Goal: Transaction & Acquisition: Purchase product/service

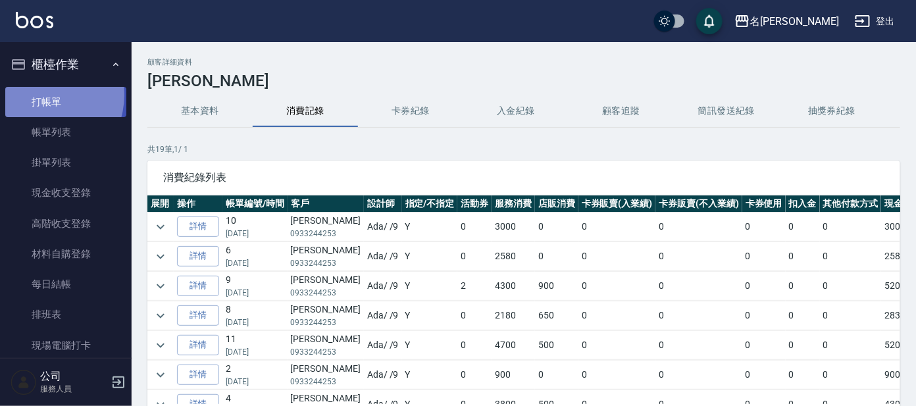
click at [41, 95] on link "打帳單" at bounding box center [65, 102] width 121 height 30
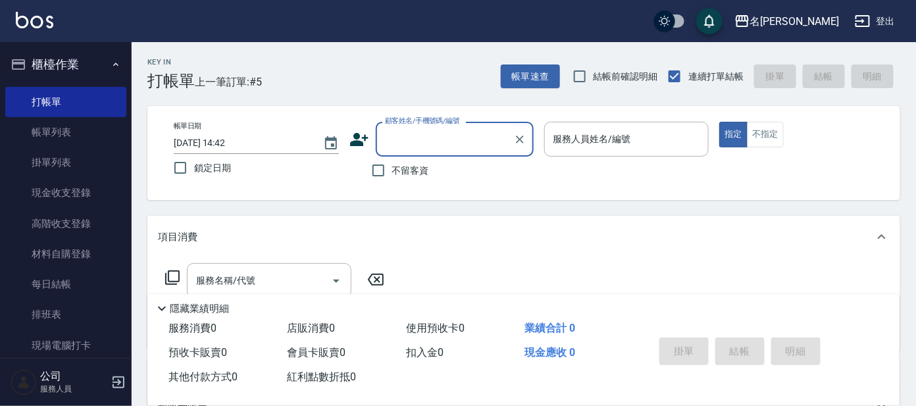
click at [447, 152] on div "顧客姓名/手機號碼/編號" at bounding box center [455, 139] width 158 height 35
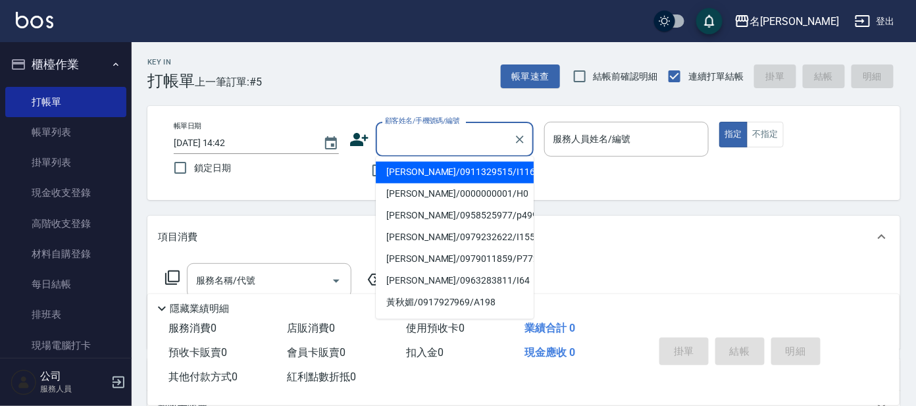
click at [440, 128] on input "顧客姓名/手機號碼/編號" at bounding box center [445, 139] width 126 height 23
click at [440, 138] on input "顧客姓名/手機號碼/編號" at bounding box center [445, 139] width 126 height 23
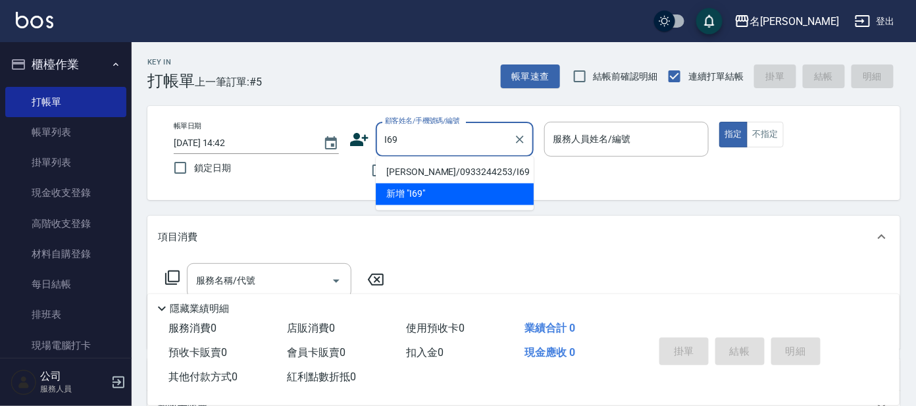
click at [427, 170] on li "[PERSON_NAME]/0933244253/I69" at bounding box center [455, 173] width 158 height 22
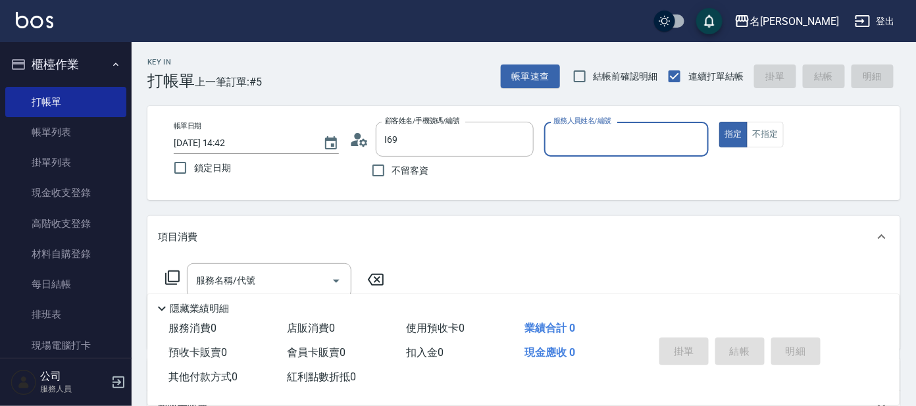
type input "[PERSON_NAME]/0933244253/I69"
type input "Ada-9"
click at [174, 278] on icon at bounding box center [173, 278] width 16 height 16
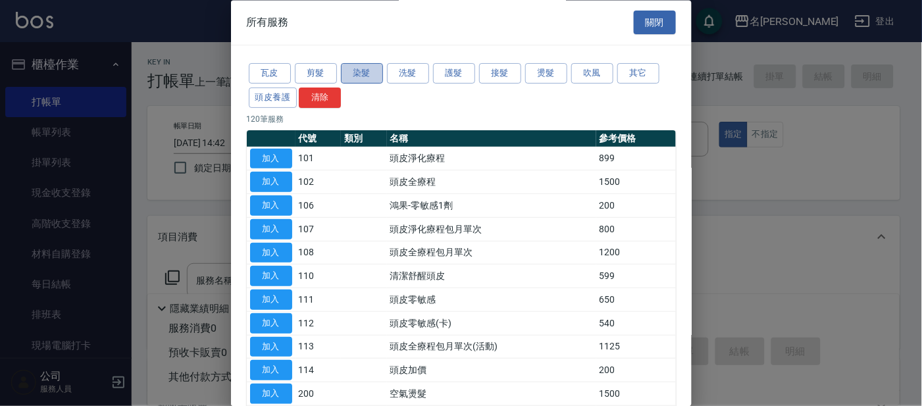
click at [360, 71] on button "染髮" at bounding box center [362, 74] width 42 height 20
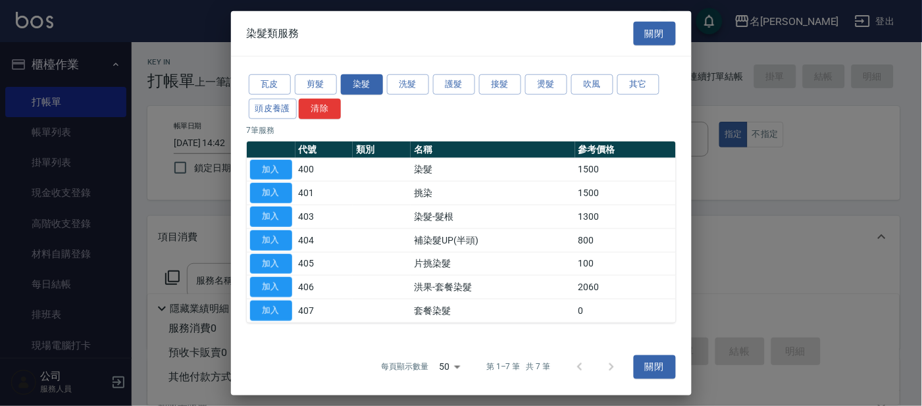
drag, startPoint x: 276, startPoint y: 169, endPoint x: 282, endPoint y: 166, distance: 6.8
click at [279, 166] on button "加入" at bounding box center [271, 169] width 42 height 20
type input "染髮(400)"
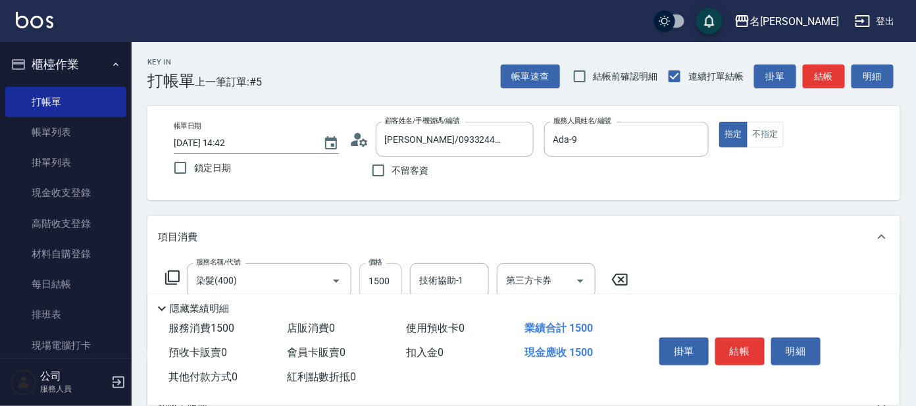
click at [391, 282] on input "1500" at bounding box center [380, 281] width 43 height 36
type input "1700"
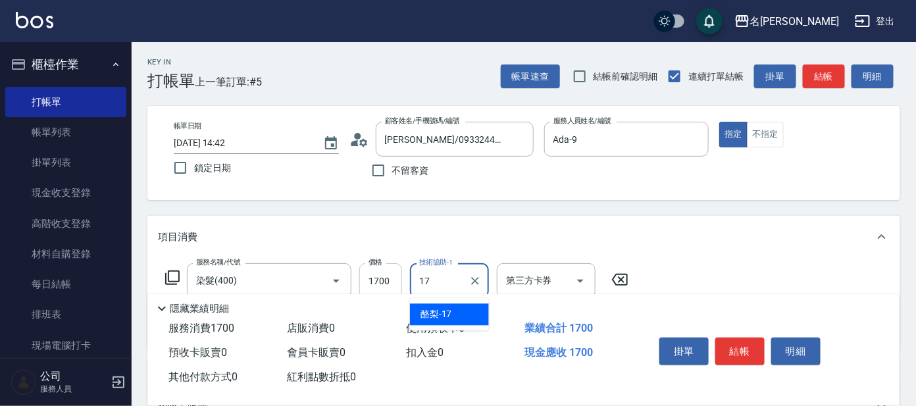
type input "酪梨-17"
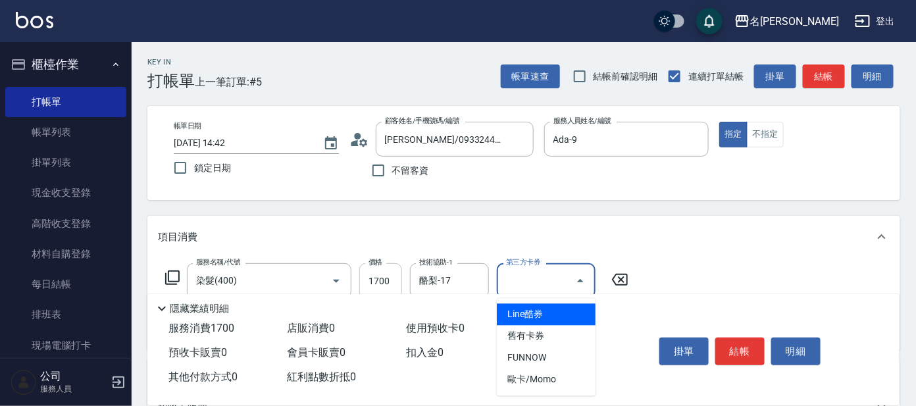
type input "Line酷券"
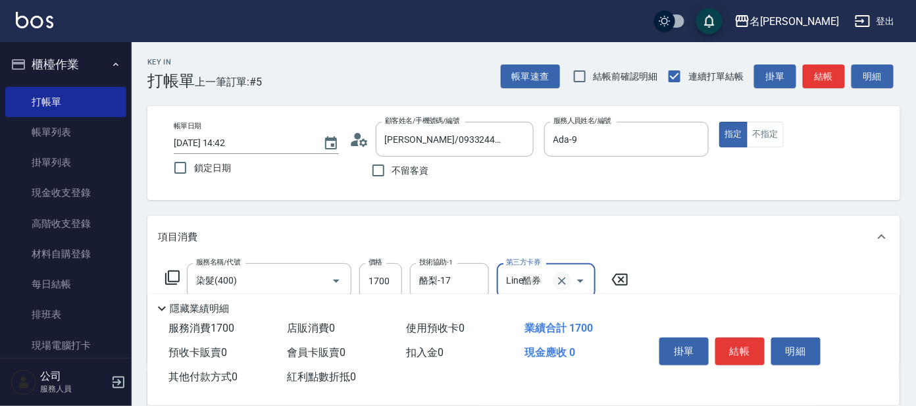
click at [560, 280] on icon "Clear" at bounding box center [561, 280] width 13 height 13
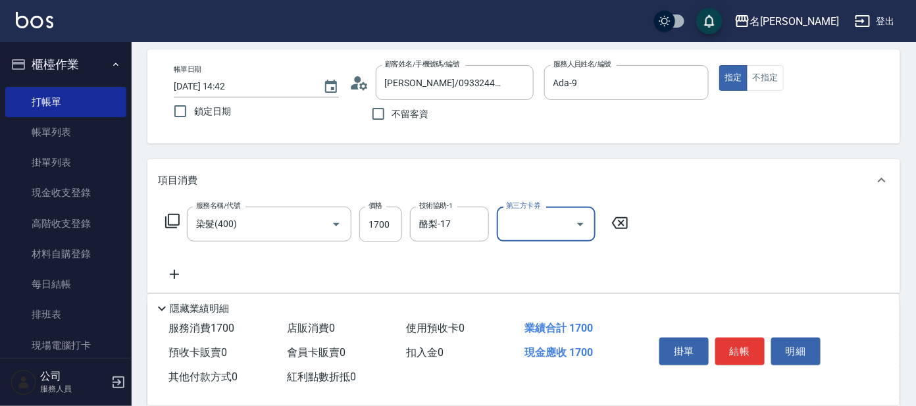
scroll to position [82, 0]
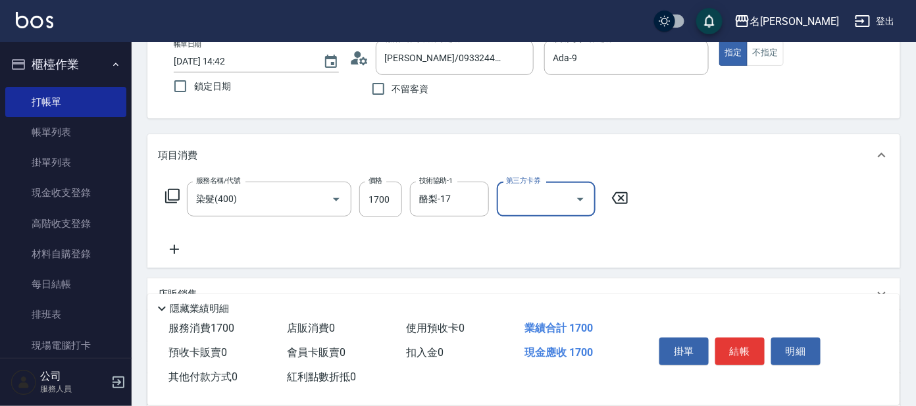
click at [173, 191] on icon at bounding box center [173, 196] width 16 height 16
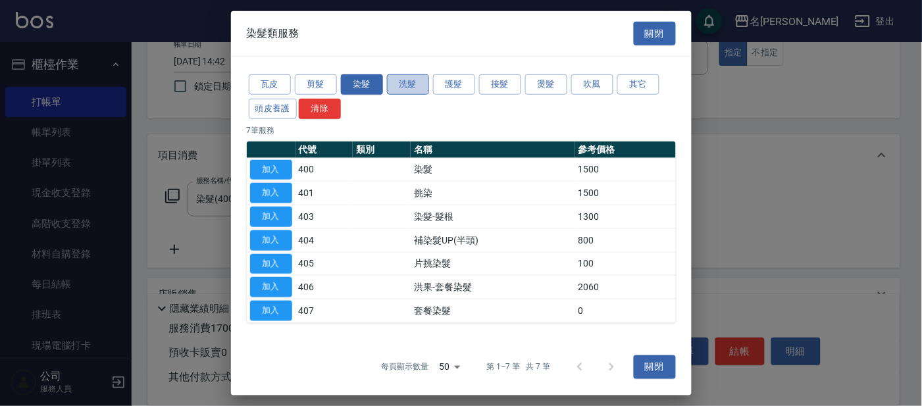
click at [413, 88] on button "洗髮" at bounding box center [408, 84] width 42 height 20
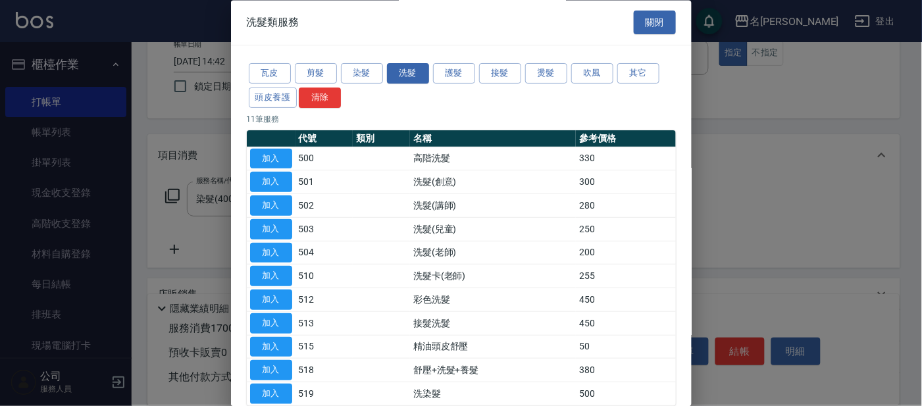
click at [268, 369] on button "加入" at bounding box center [271, 371] width 42 height 20
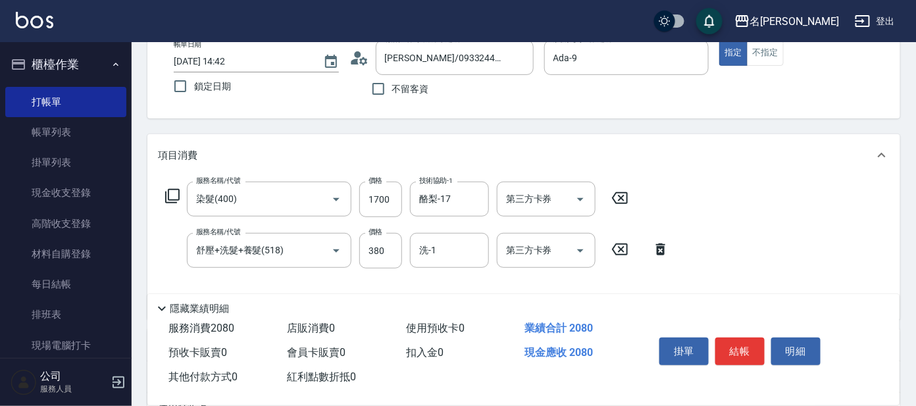
click at [180, 196] on div "服務名稱/代號 染髮(400) 服務名稱/代號 價格 1700 價格 技術協助-1 酪梨-17 技術協助-1 第三方卡券 第三方卡券" at bounding box center [397, 200] width 478 height 36
click at [172, 193] on icon at bounding box center [173, 196] width 16 height 16
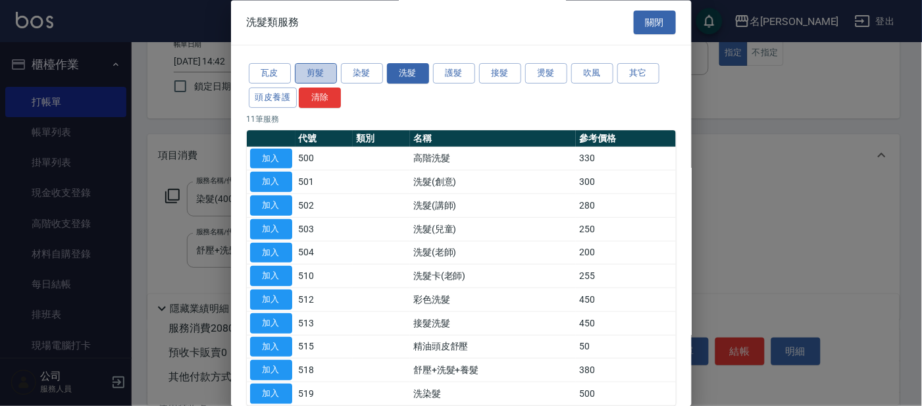
click at [328, 77] on button "剪髮" at bounding box center [316, 74] width 42 height 20
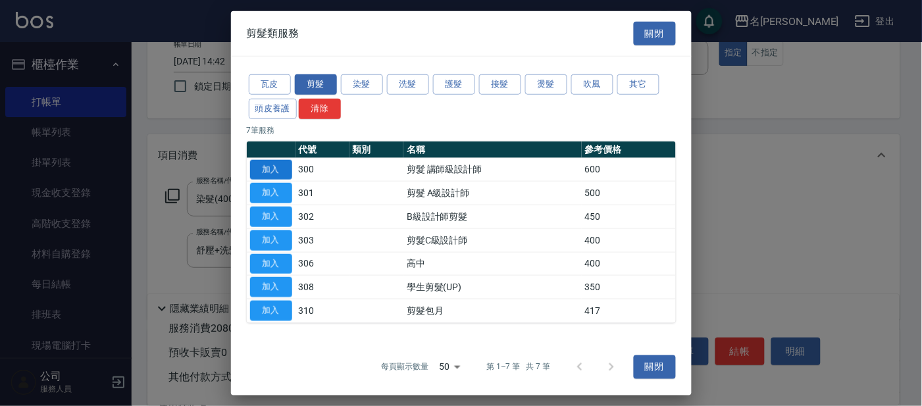
click at [278, 170] on button "加入" at bounding box center [271, 169] width 42 height 20
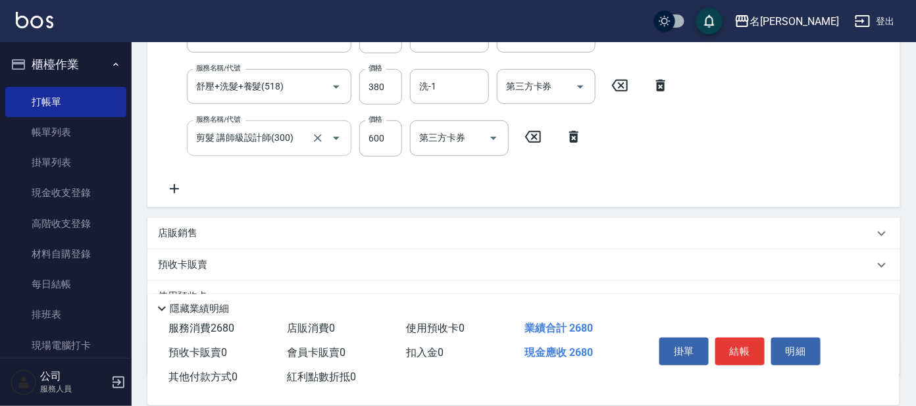
scroll to position [246, 0]
click at [203, 233] on div "店販銷售" at bounding box center [516, 233] width 716 height 14
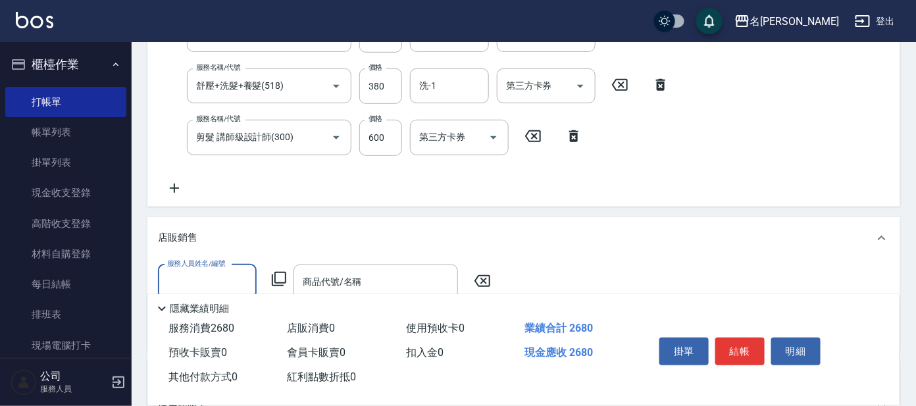
scroll to position [0, 0]
click at [205, 276] on input "服務人員姓名/編號" at bounding box center [207, 281] width 87 height 23
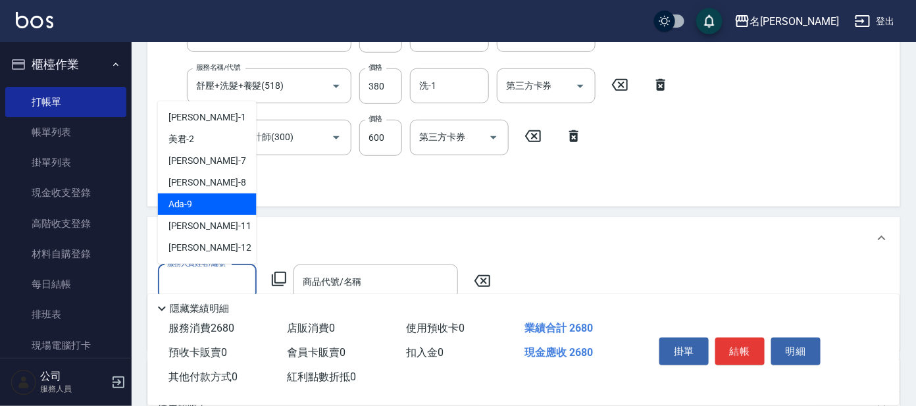
click at [208, 207] on div "Ada -9" at bounding box center [207, 204] width 99 height 22
type input "Ada-9"
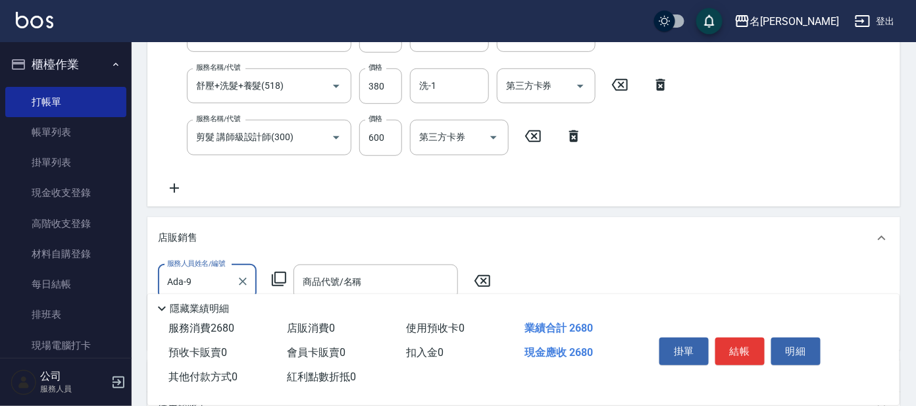
click at [280, 276] on icon at bounding box center [279, 279] width 16 height 16
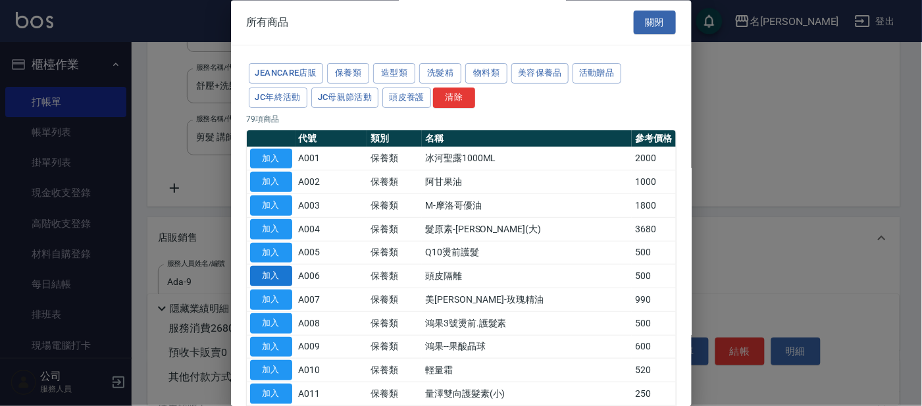
click at [280, 278] on button "加入" at bounding box center [271, 277] width 42 height 20
type input "頭皮隔離"
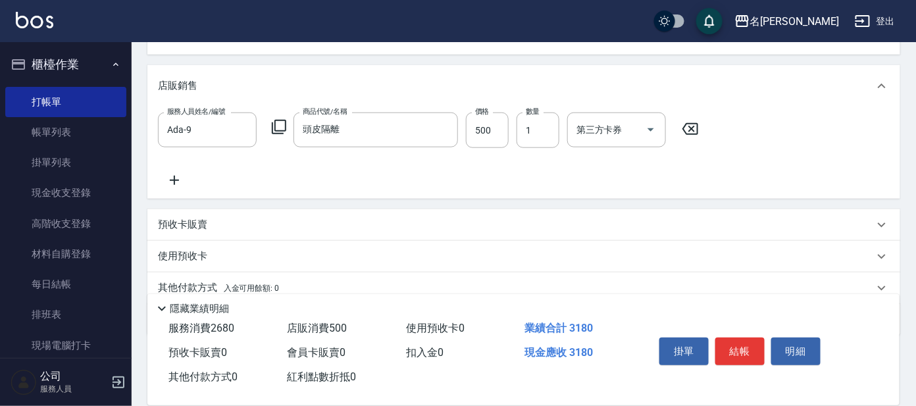
scroll to position [449, 0]
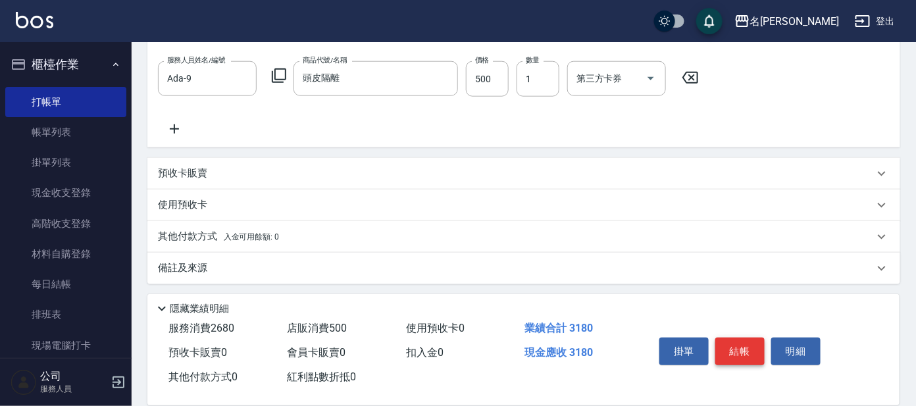
click at [730, 351] on button "結帳" at bounding box center [739, 352] width 49 height 28
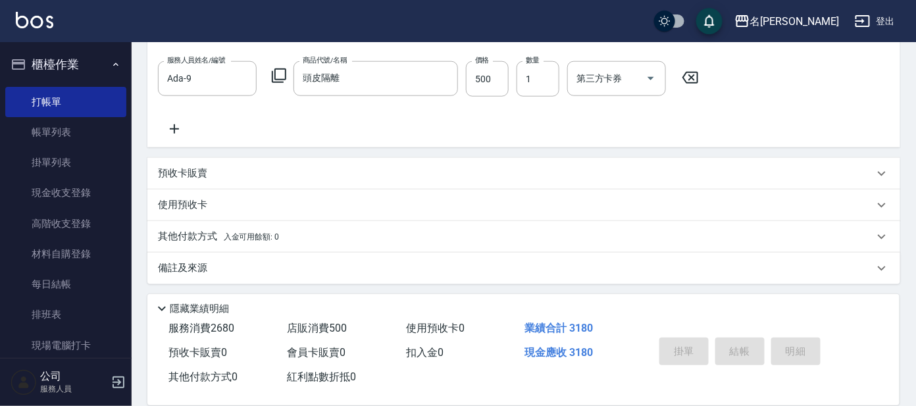
type input "[DATE] 14:43"
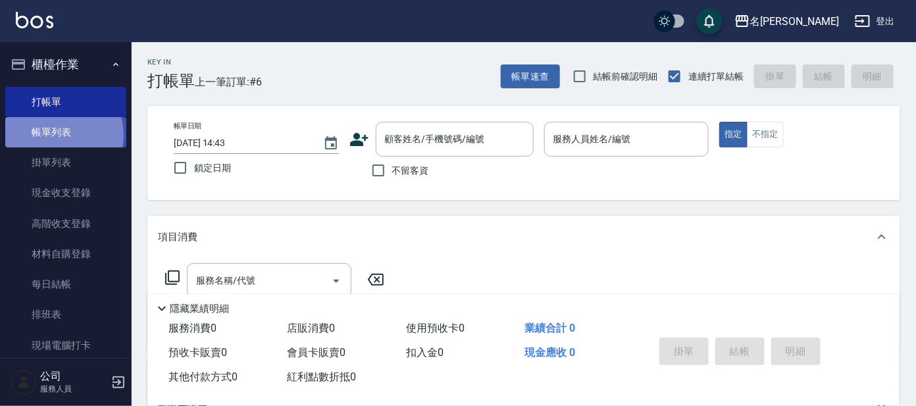
click at [60, 135] on link "帳單列表" at bounding box center [65, 132] width 121 height 30
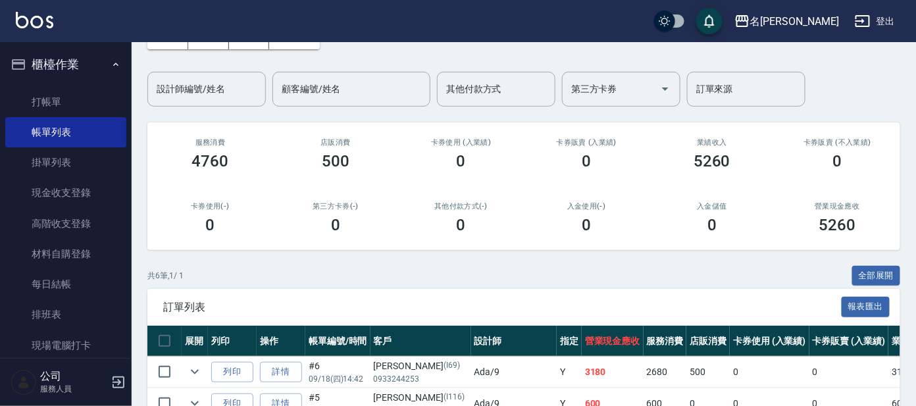
scroll to position [164, 0]
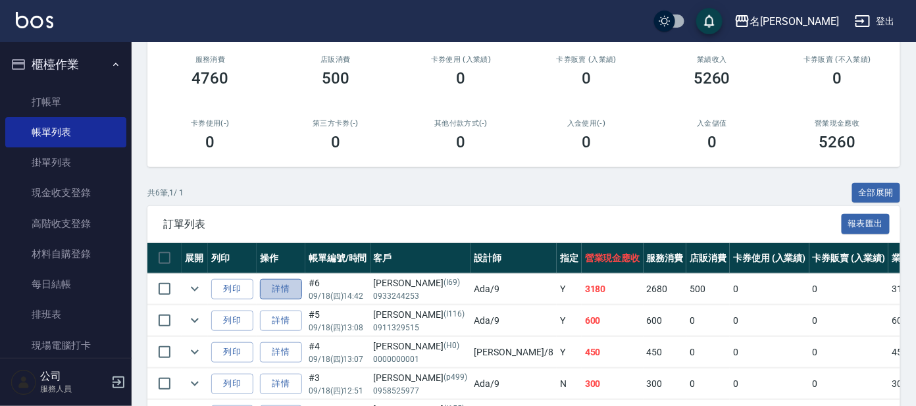
click at [283, 286] on link "詳情" at bounding box center [281, 289] width 42 height 20
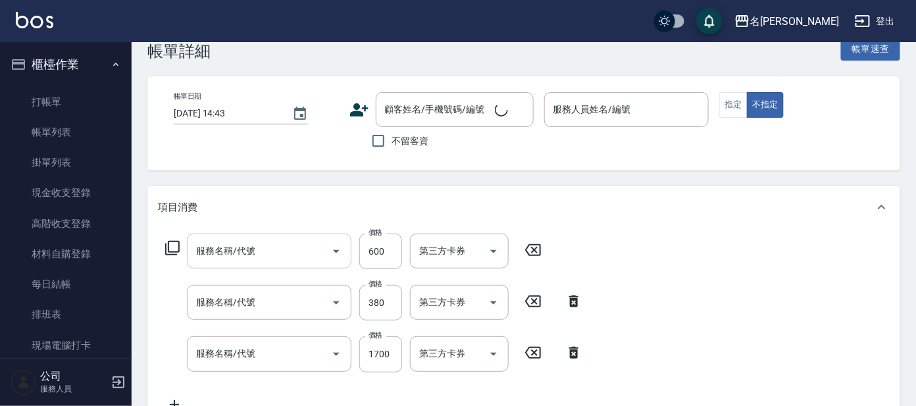
type input "[DATE] 14:42"
type input "Ada-9"
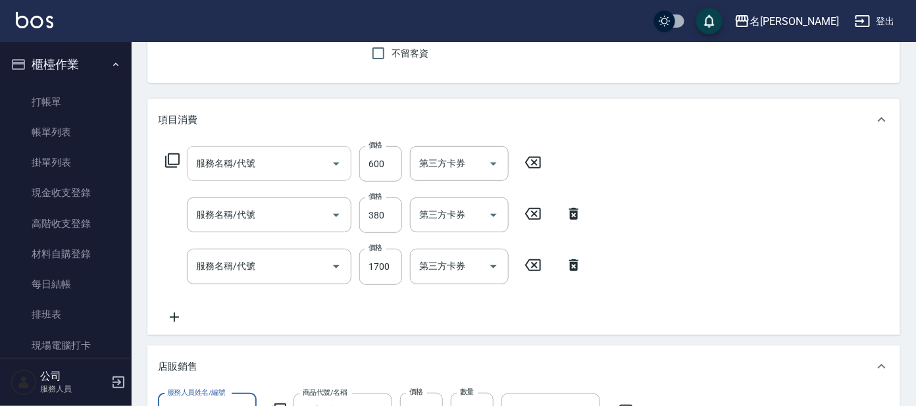
type input "剪髮 講師級設計師(300)"
type input "舒壓+洗髮+養髮(518)"
type input "染髮(400)"
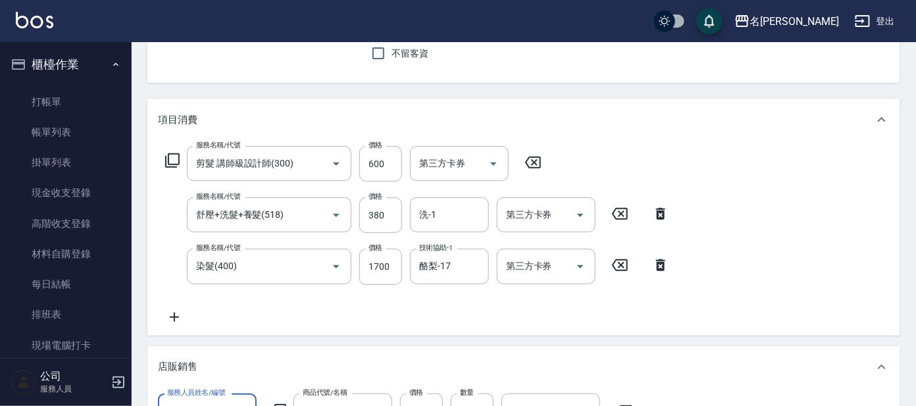
type input "[PERSON_NAME]/0933244253/I69"
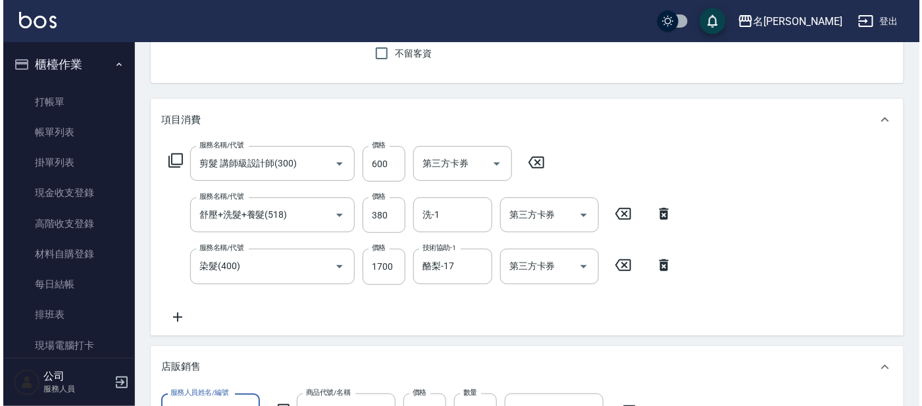
scroll to position [164, 0]
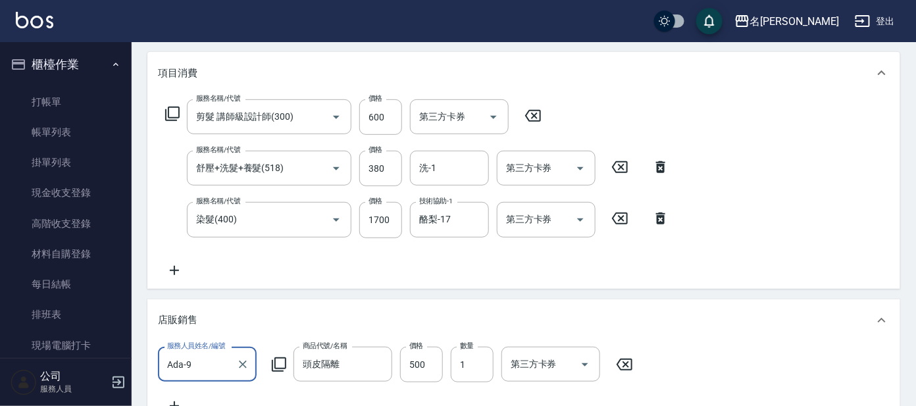
click at [170, 114] on icon at bounding box center [173, 114] width 16 height 16
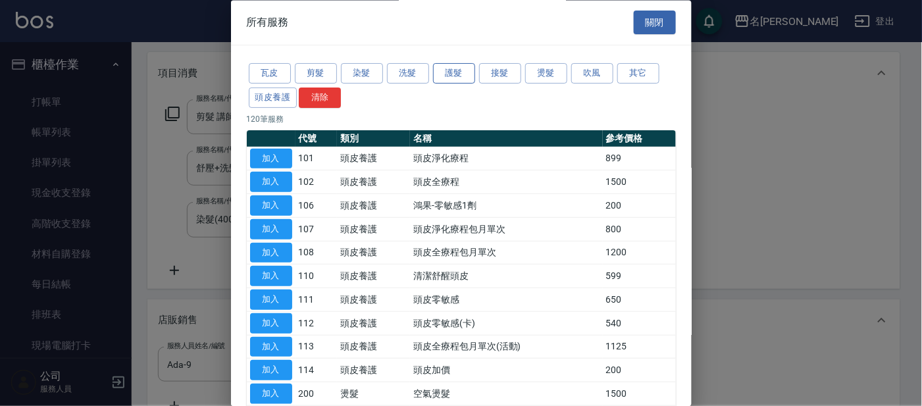
click at [462, 71] on button "護髮" at bounding box center [454, 74] width 42 height 20
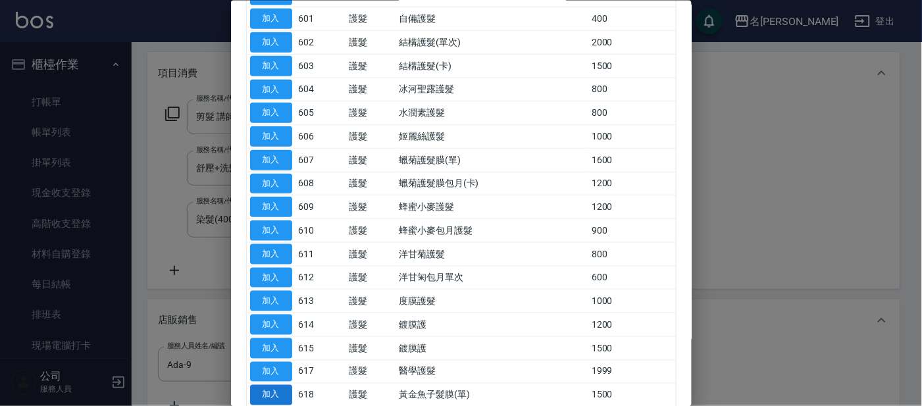
click at [289, 393] on button "加入" at bounding box center [271, 395] width 42 height 20
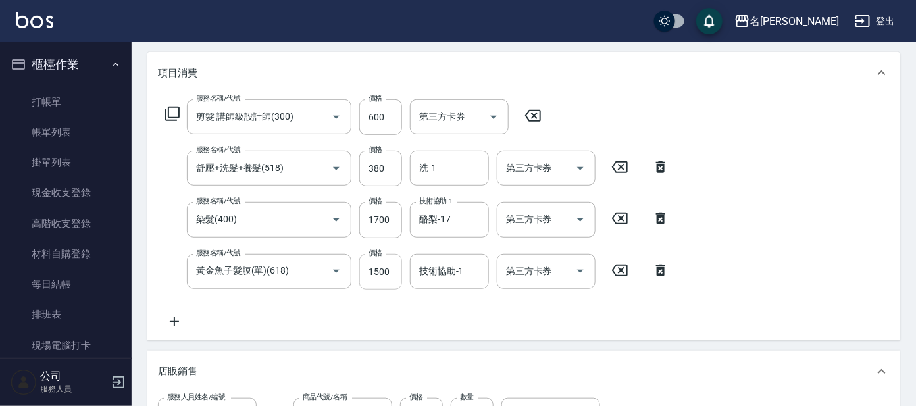
drag, startPoint x: 390, startPoint y: 272, endPoint x: 361, endPoint y: 267, distance: 29.3
click at [390, 272] on input "1500" at bounding box center [380, 272] width 43 height 36
type input "1200"
click at [466, 270] on input "技術協助-1" at bounding box center [449, 271] width 67 height 23
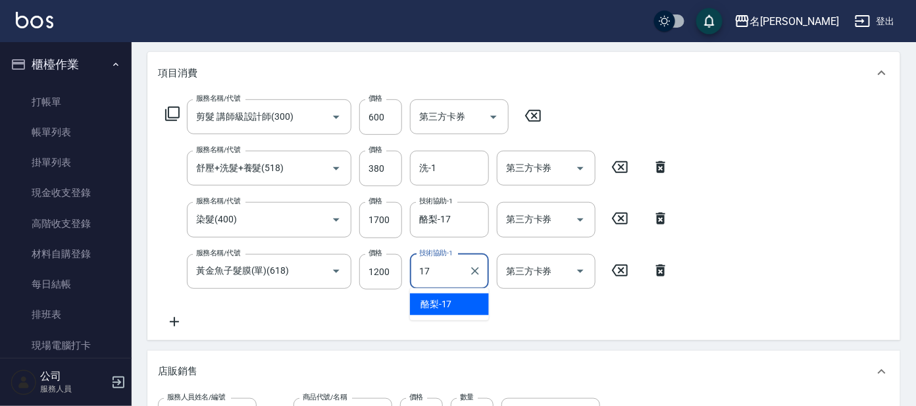
type input "酪梨-17"
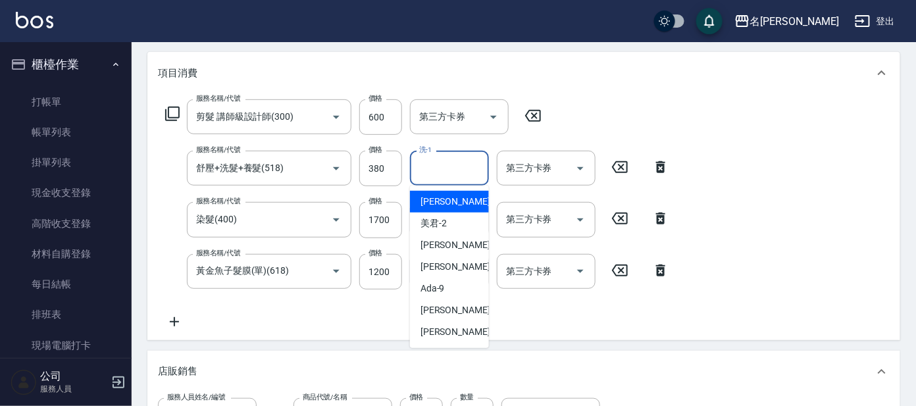
click at [435, 172] on input "洗-1" at bounding box center [449, 168] width 67 height 23
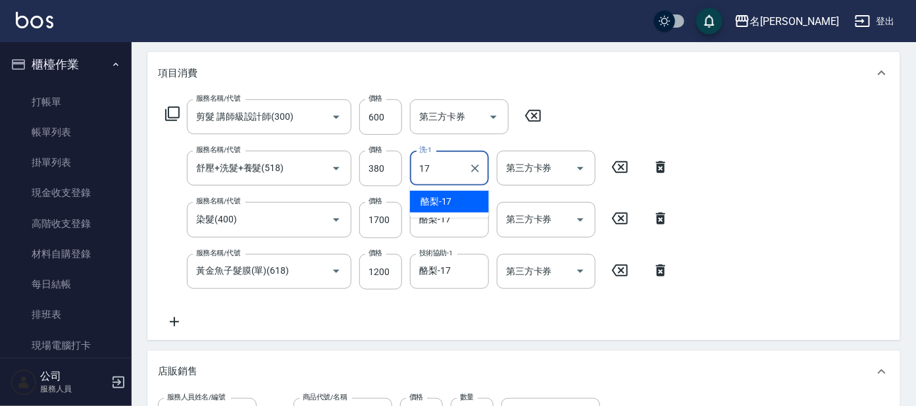
type input "酪梨-17"
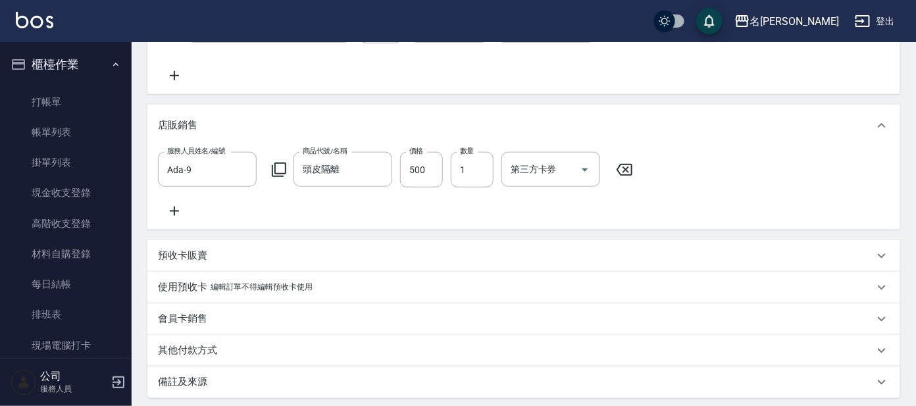
scroll to position [552, 0]
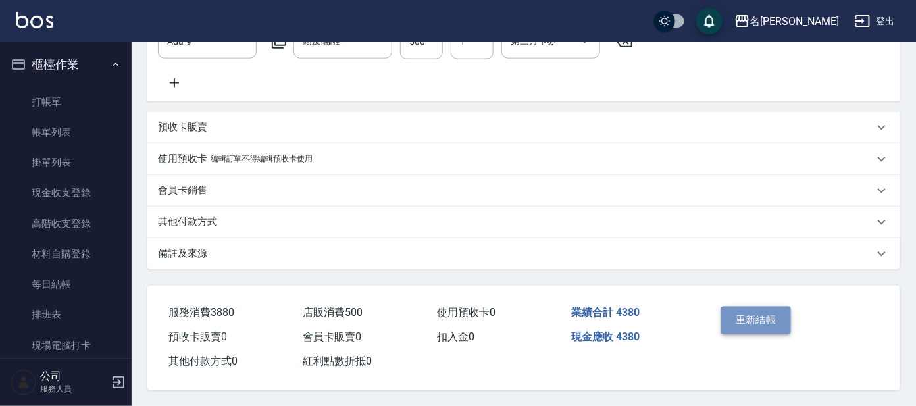
click at [768, 320] on button "重新結帳" at bounding box center [756, 321] width 70 height 28
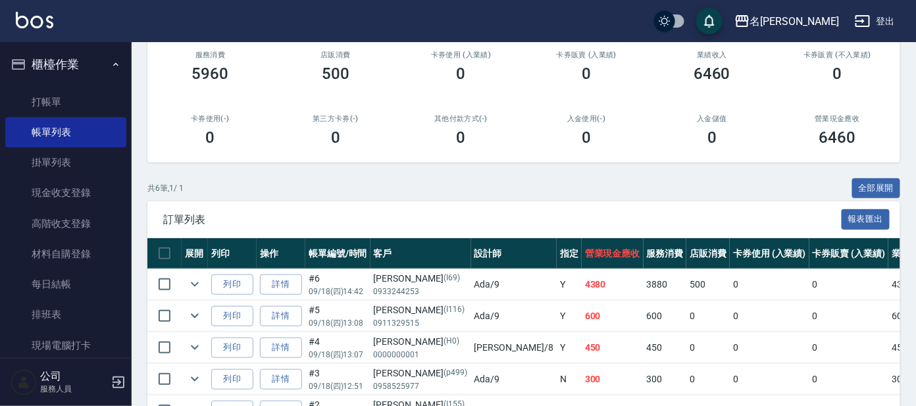
scroll to position [246, 0]
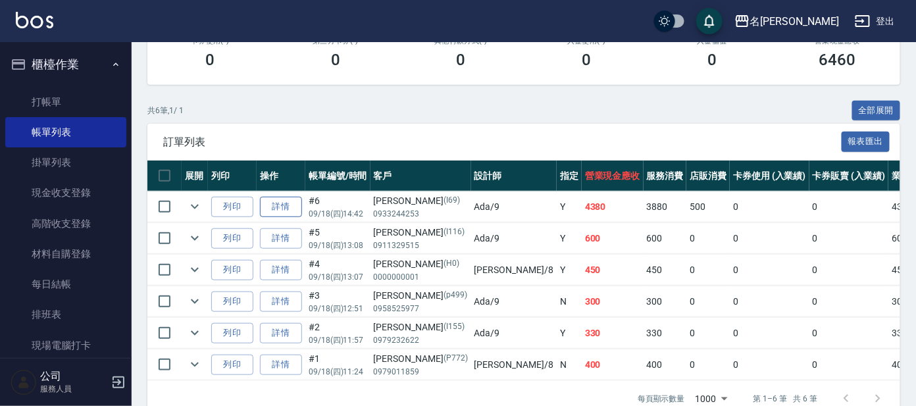
click at [270, 199] on link "詳情" at bounding box center [281, 207] width 42 height 20
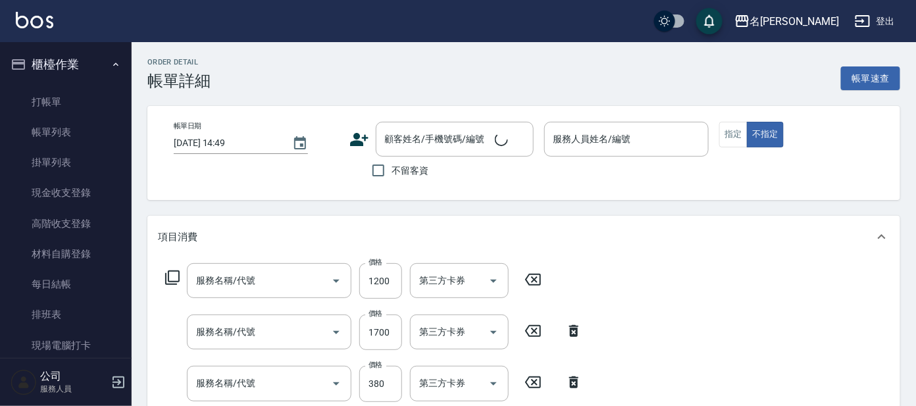
type input "[DATE] 14:42"
type input "Ada-9"
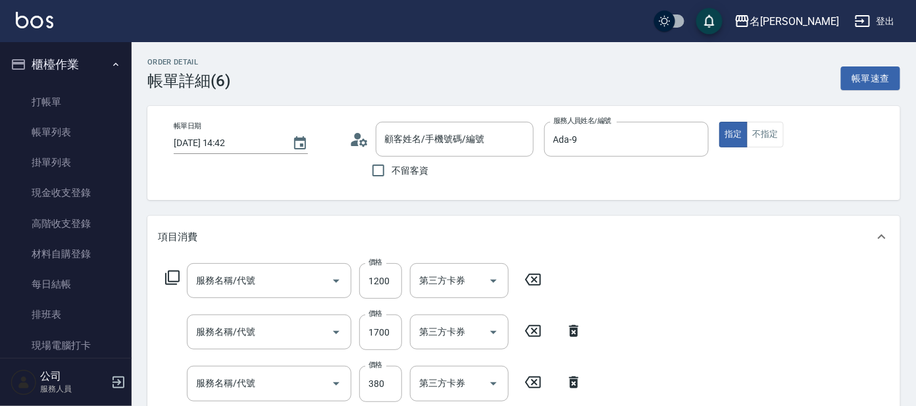
type input "黃金魚子髮膜(單)(618)"
type input "染髮(400)"
type input "舒壓+洗髮+養髮(518)"
type input "剪髮 講師級設計師(300)"
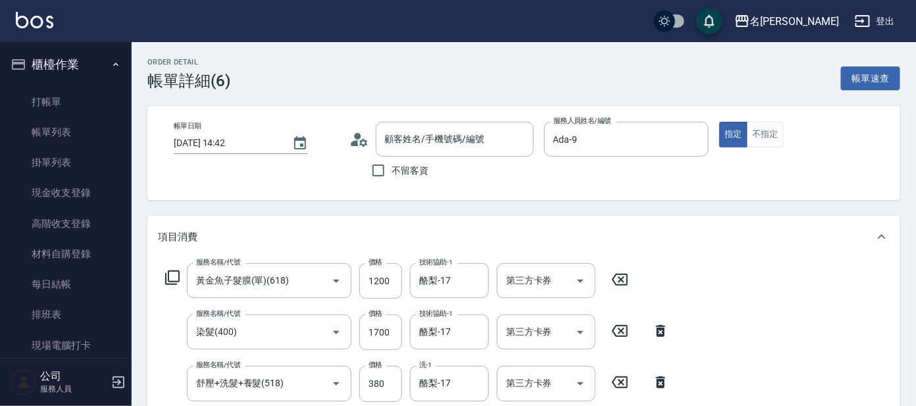
type input "[PERSON_NAME]/0933244253/I69"
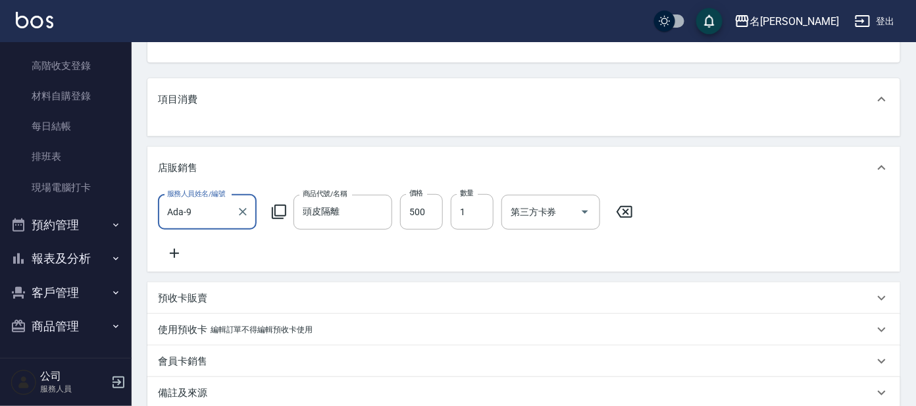
scroll to position [211, 0]
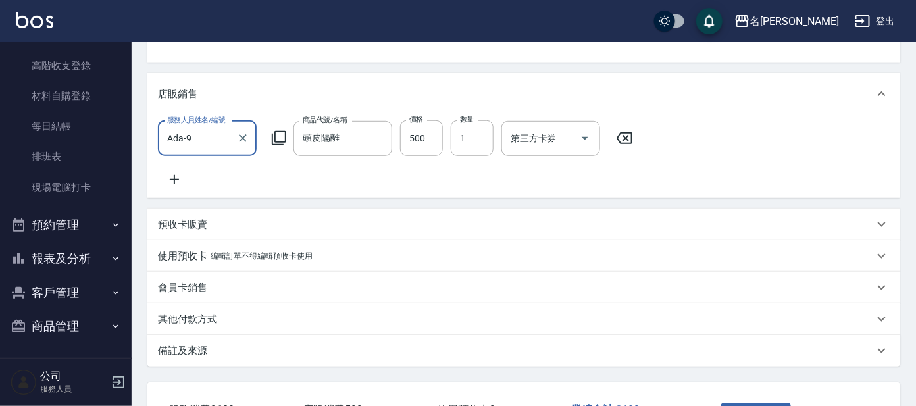
type input "[PERSON_NAME]/0933244253/I69"
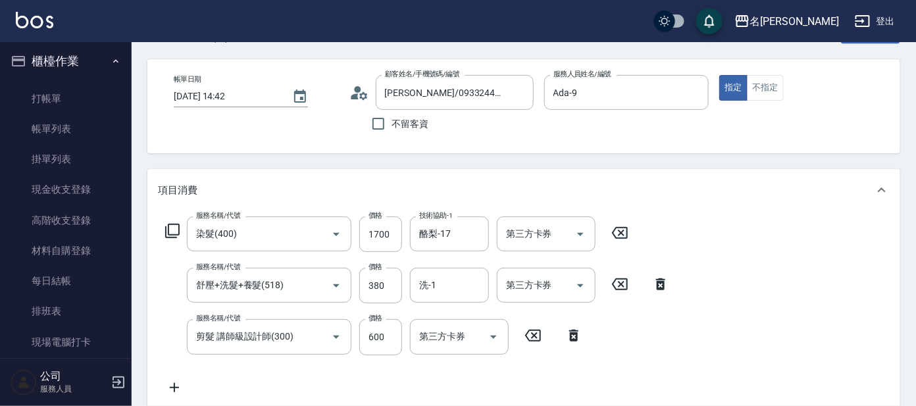
scroll to position [0, 0]
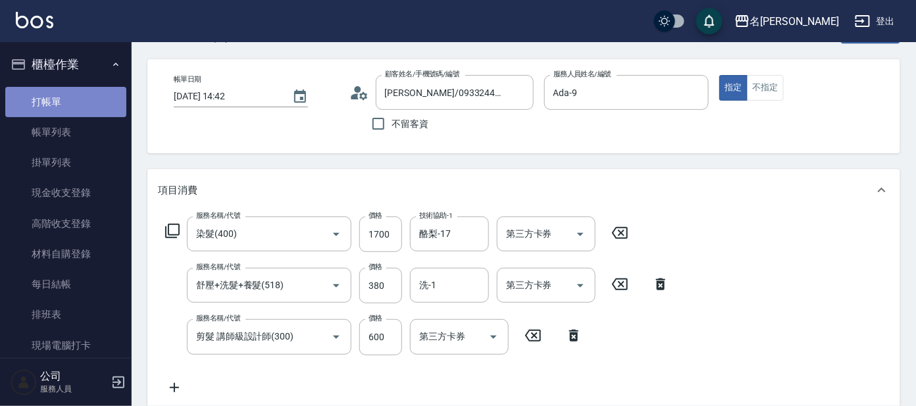
click at [66, 113] on link "打帳單" at bounding box center [65, 102] width 121 height 30
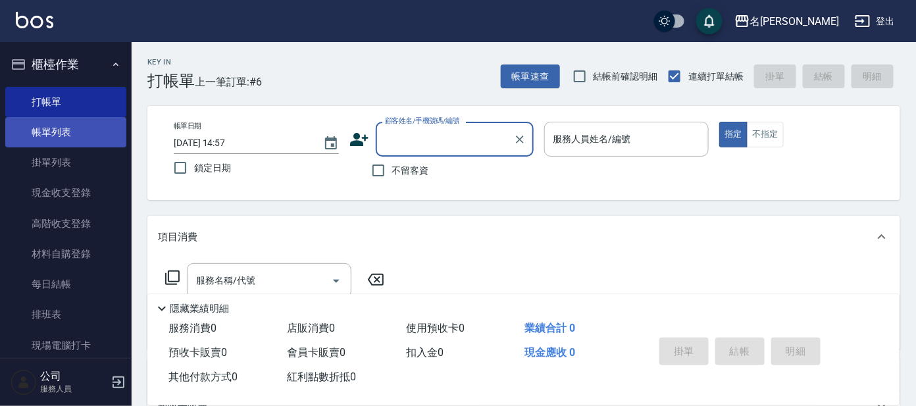
click at [61, 119] on link "帳單列表" at bounding box center [65, 132] width 121 height 30
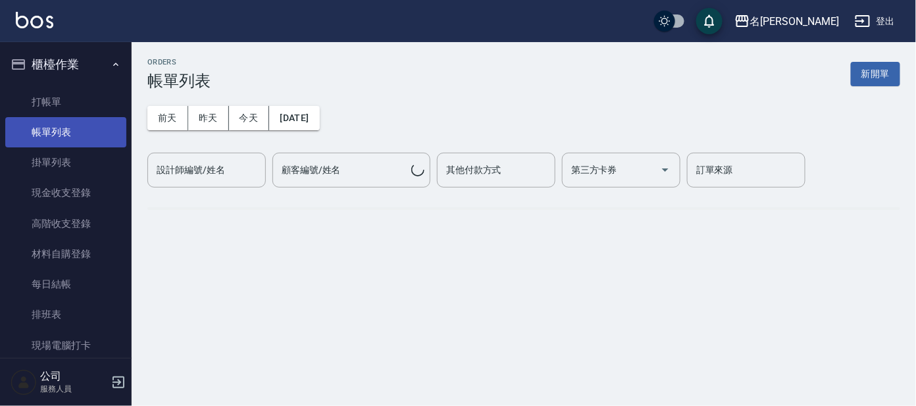
click at [43, 128] on link "帳單列表" at bounding box center [65, 132] width 121 height 30
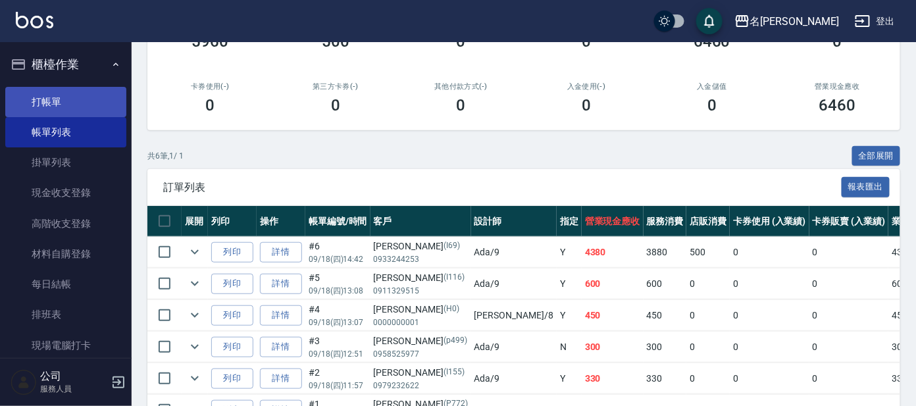
scroll to position [164, 0]
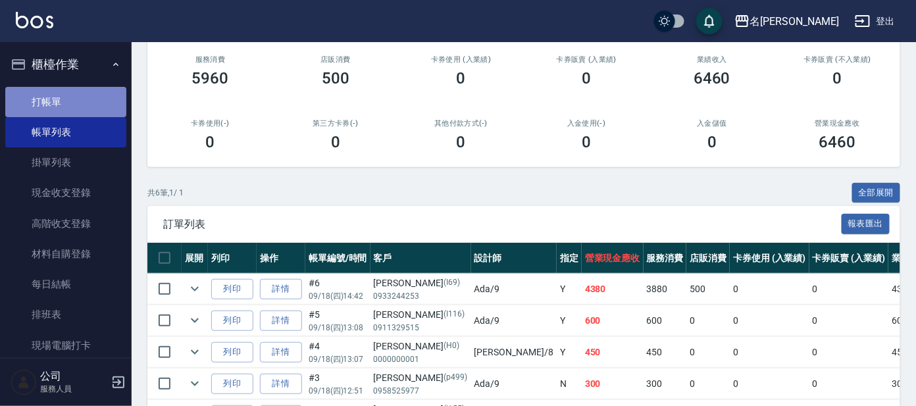
click at [74, 102] on link "打帳單" at bounding box center [65, 102] width 121 height 30
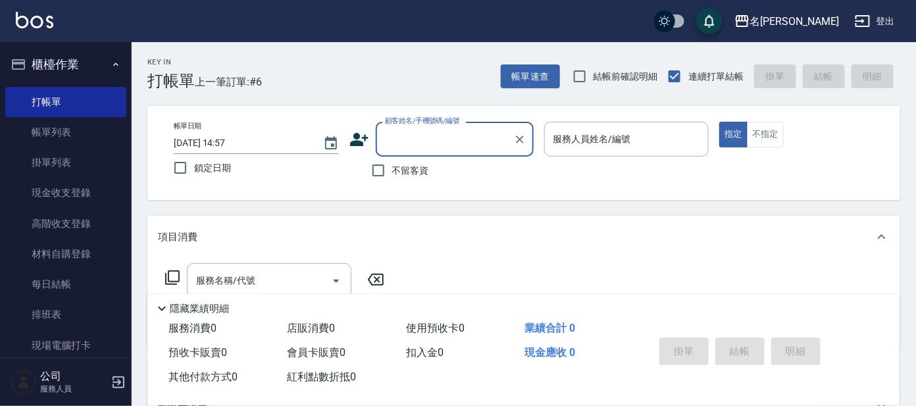
click at [430, 136] on input "顧客姓名/手機號碼/編號" at bounding box center [445, 139] width 126 height 23
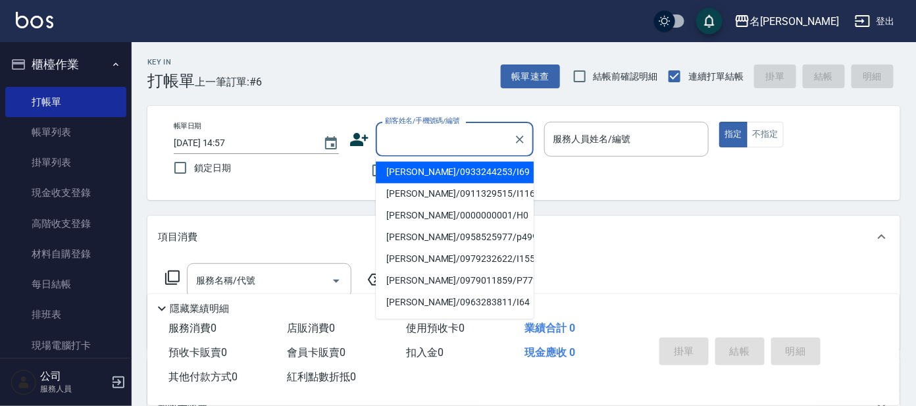
type input "N"
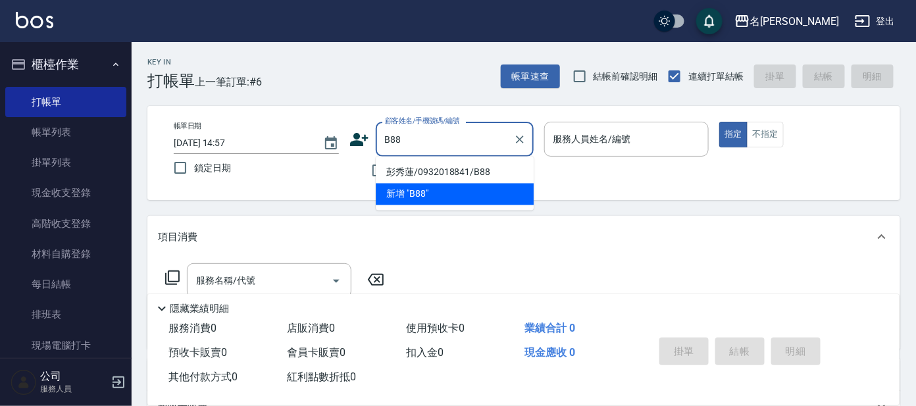
type input "彭秀蓮/0932018841/B88"
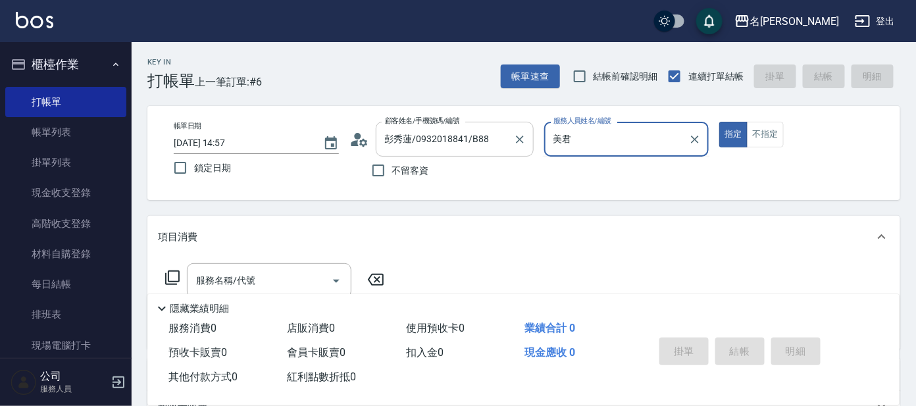
type input "美"
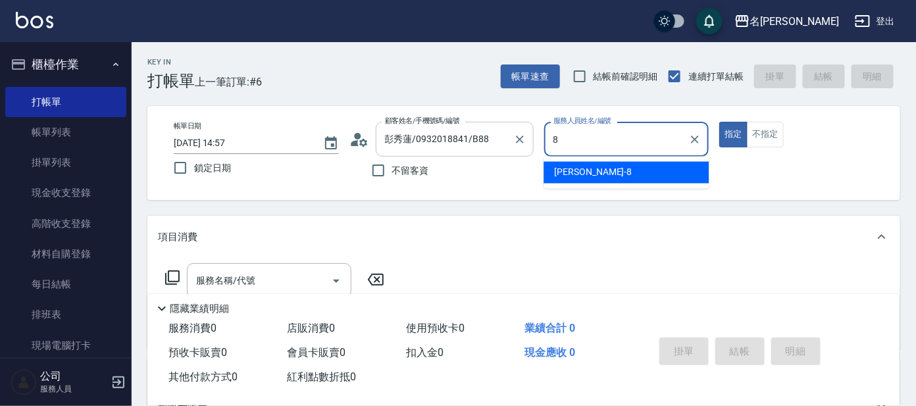
type input "[PERSON_NAME]-8"
type button "true"
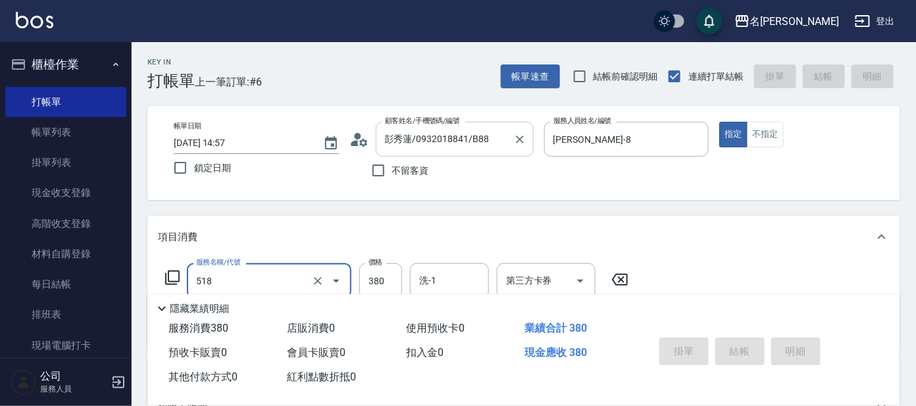
type input "518"
